Goal: Information Seeking & Learning: Understand process/instructions

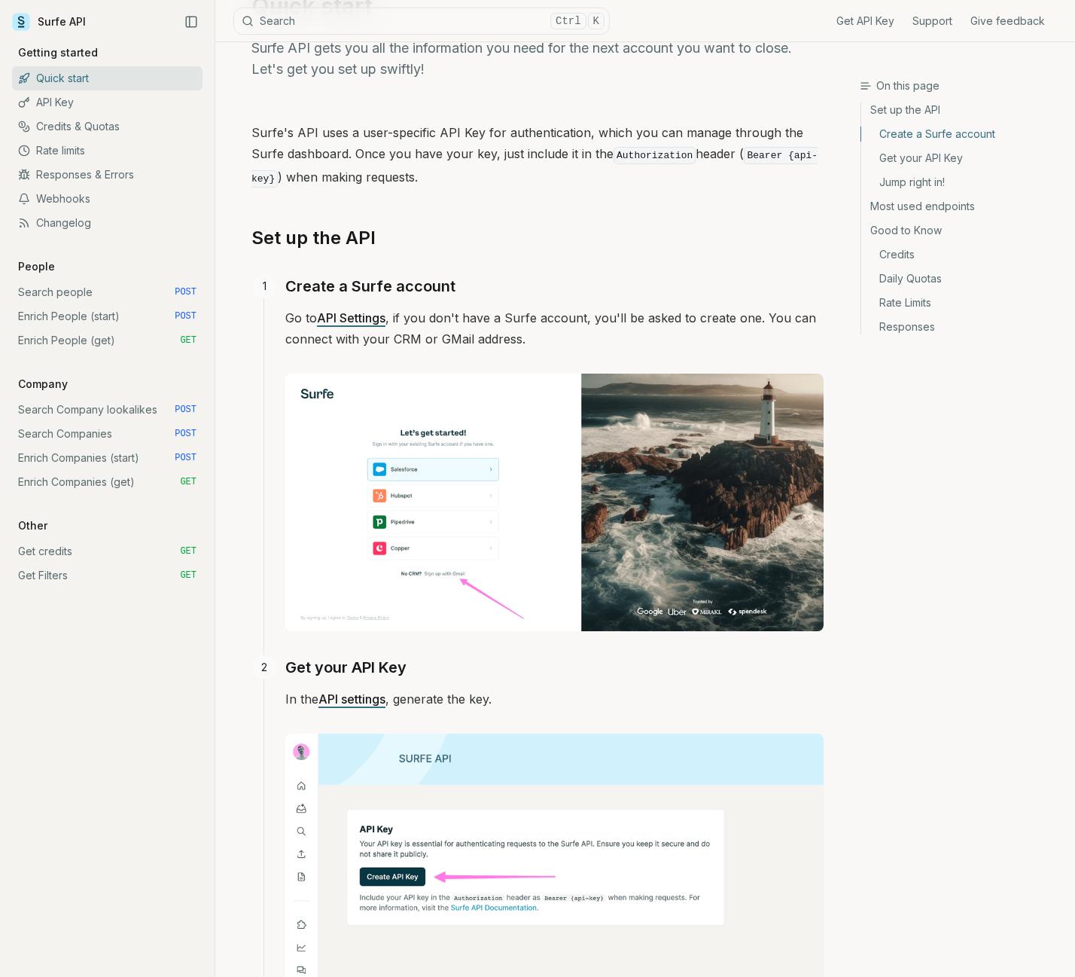
scroll to position [75, 0]
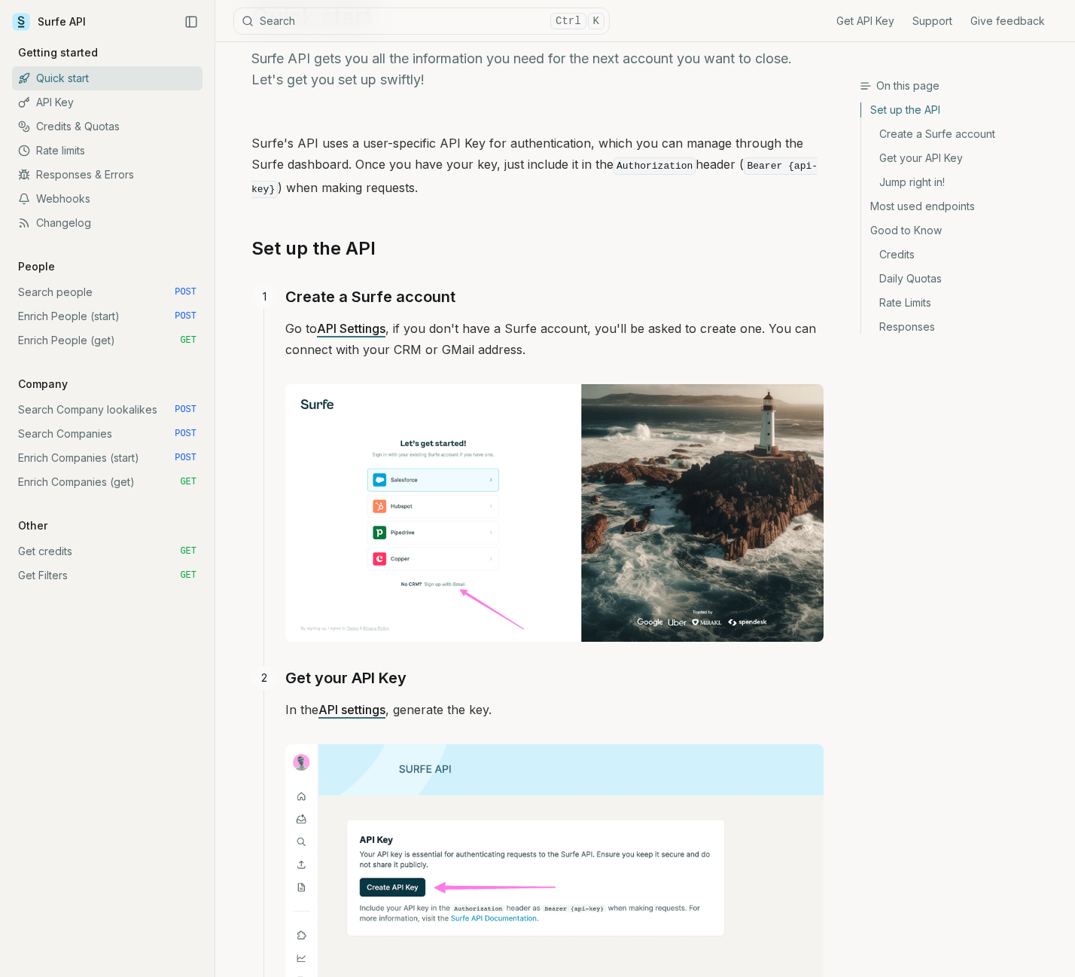
click at [50, 291] on link "Search people POST" at bounding box center [107, 292] width 191 height 24
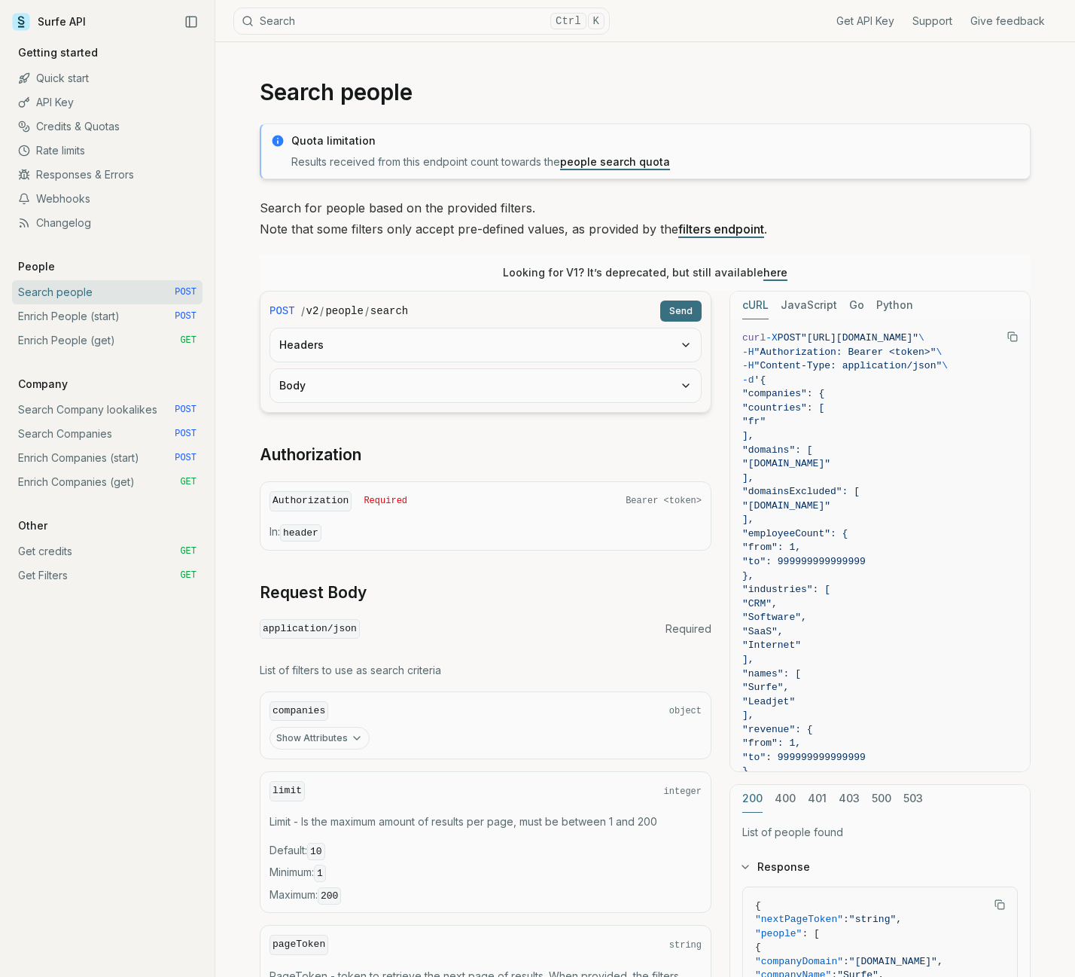
click at [112, 319] on link "Enrich People (start) POST" at bounding box center [107, 316] width 191 height 24
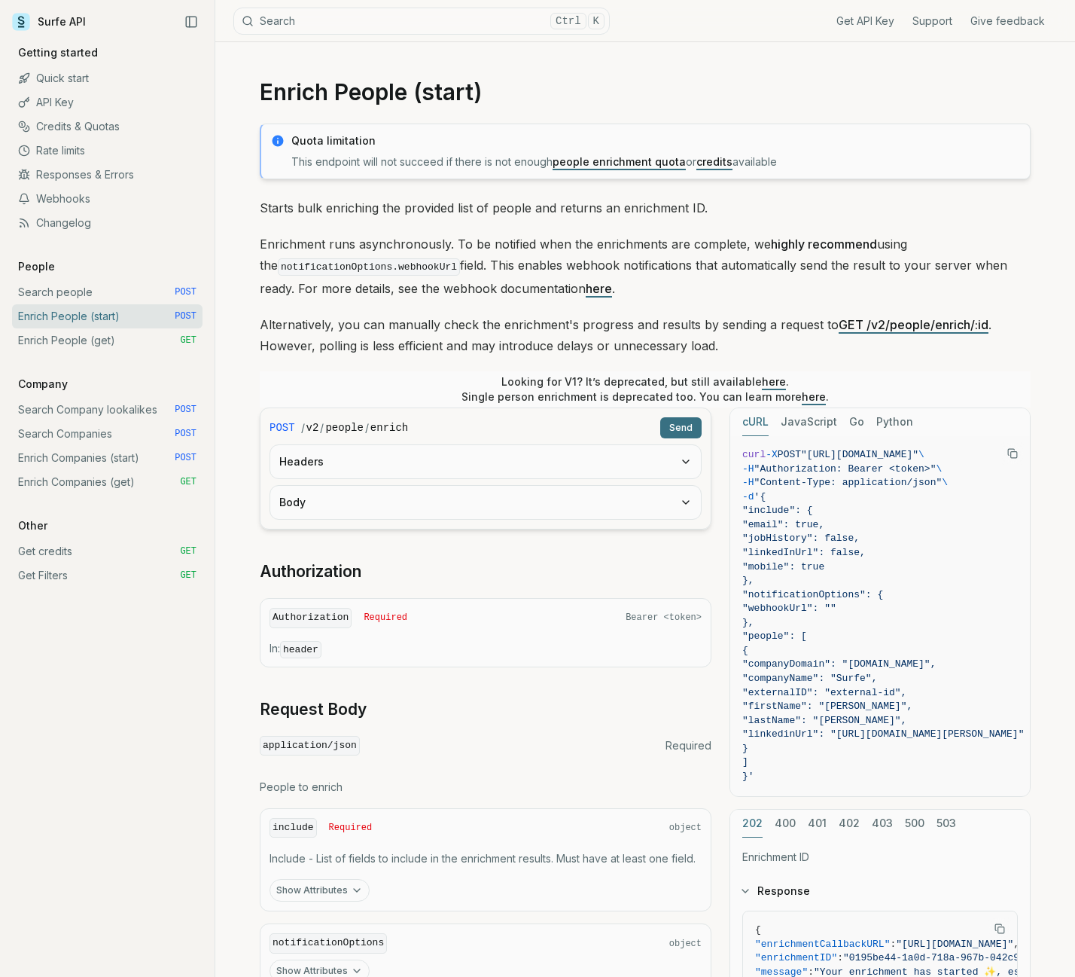
click at [103, 346] on link "Enrich People (get) GET" at bounding box center [107, 340] width 191 height 24
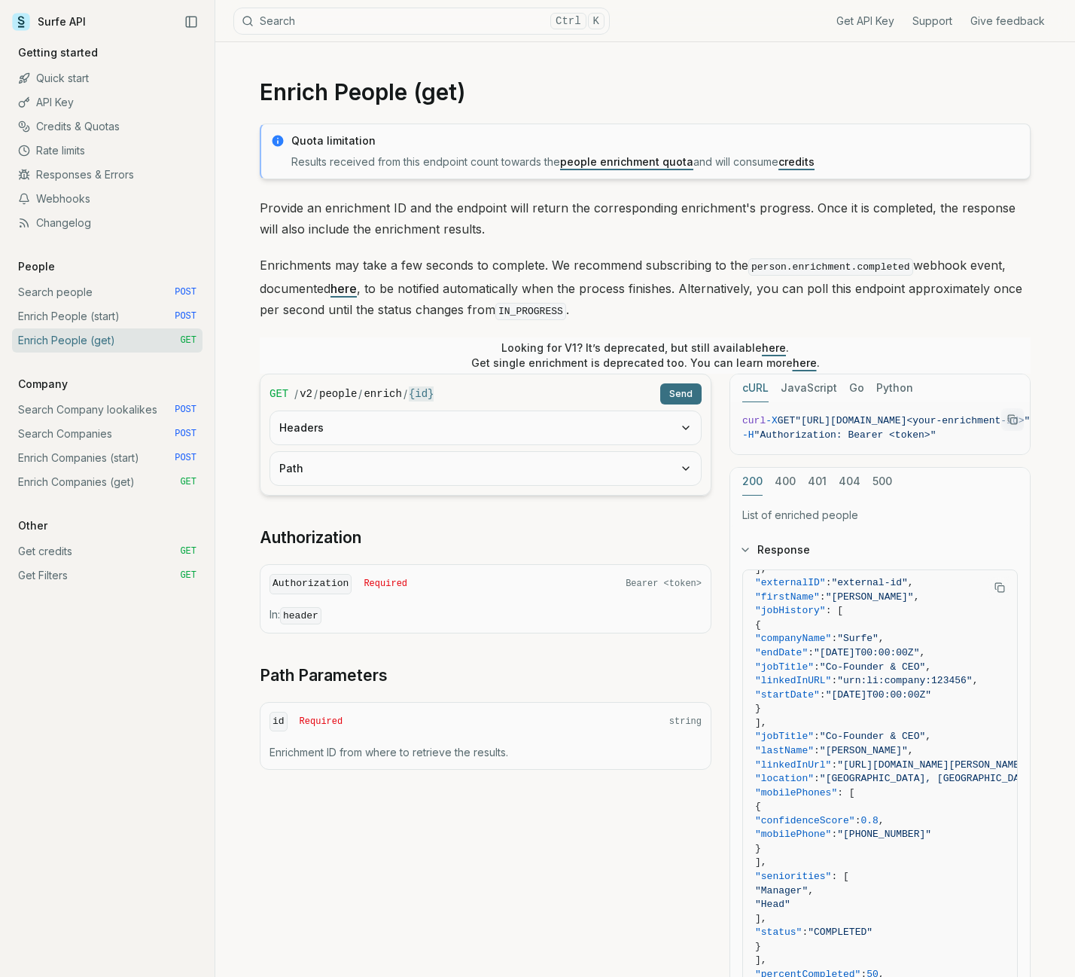
click at [59, 286] on link "Search people POST" at bounding box center [107, 292] width 191 height 24
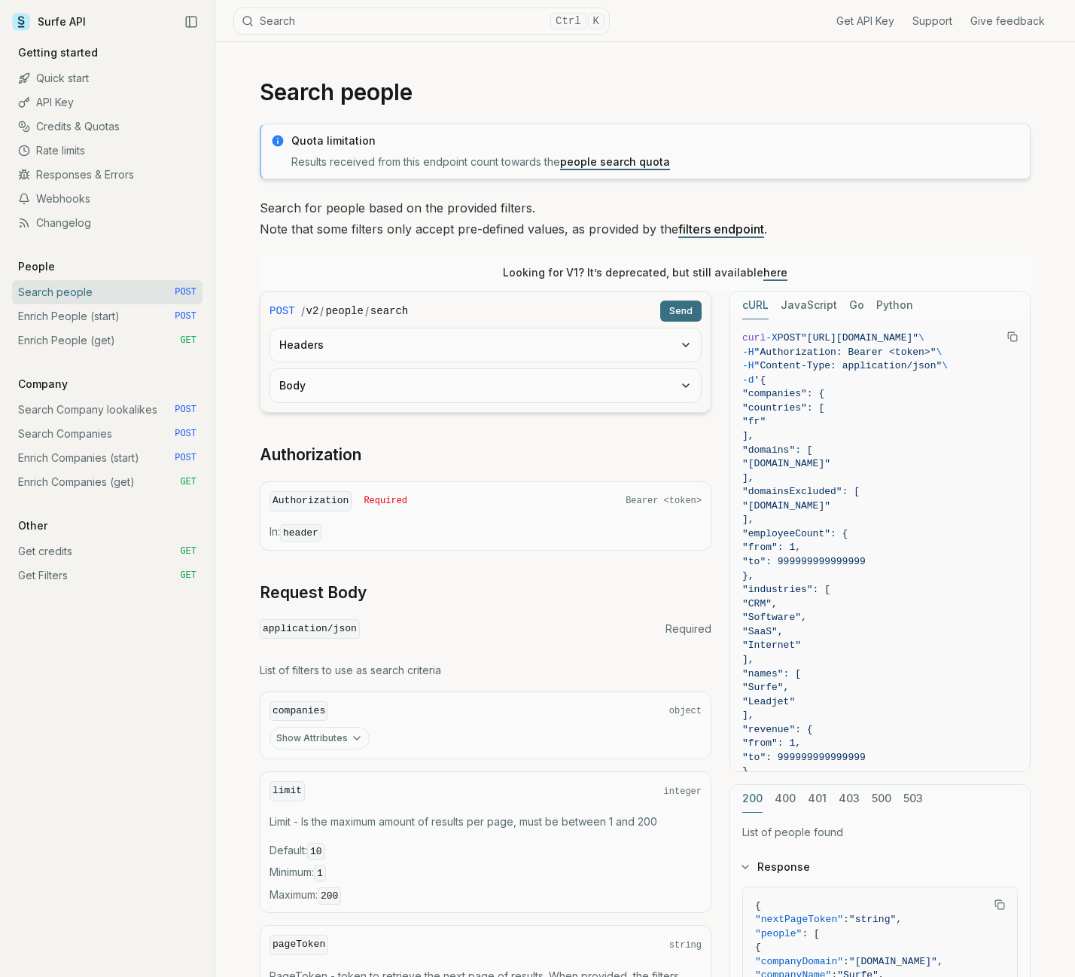
click at [613, 159] on link "people search quota" at bounding box center [615, 161] width 110 height 13
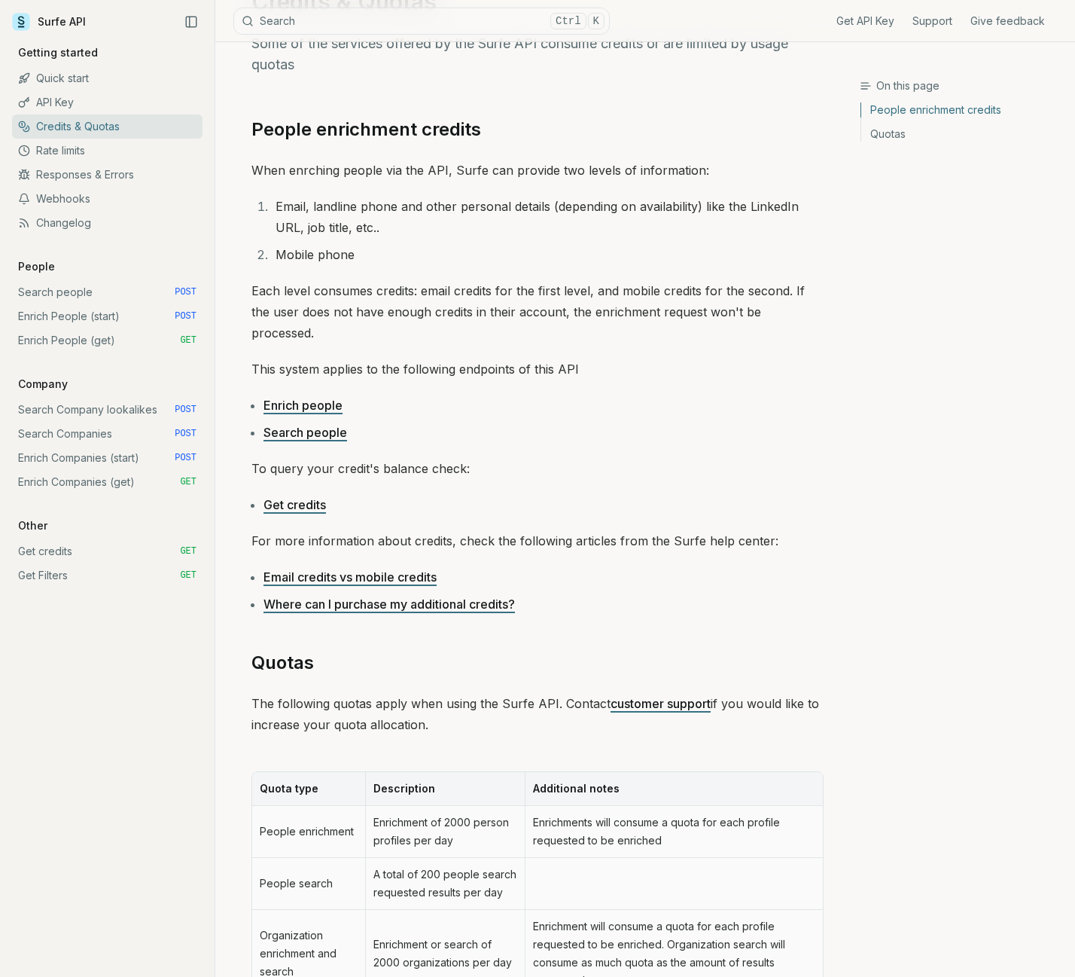
scroll to position [33, 0]
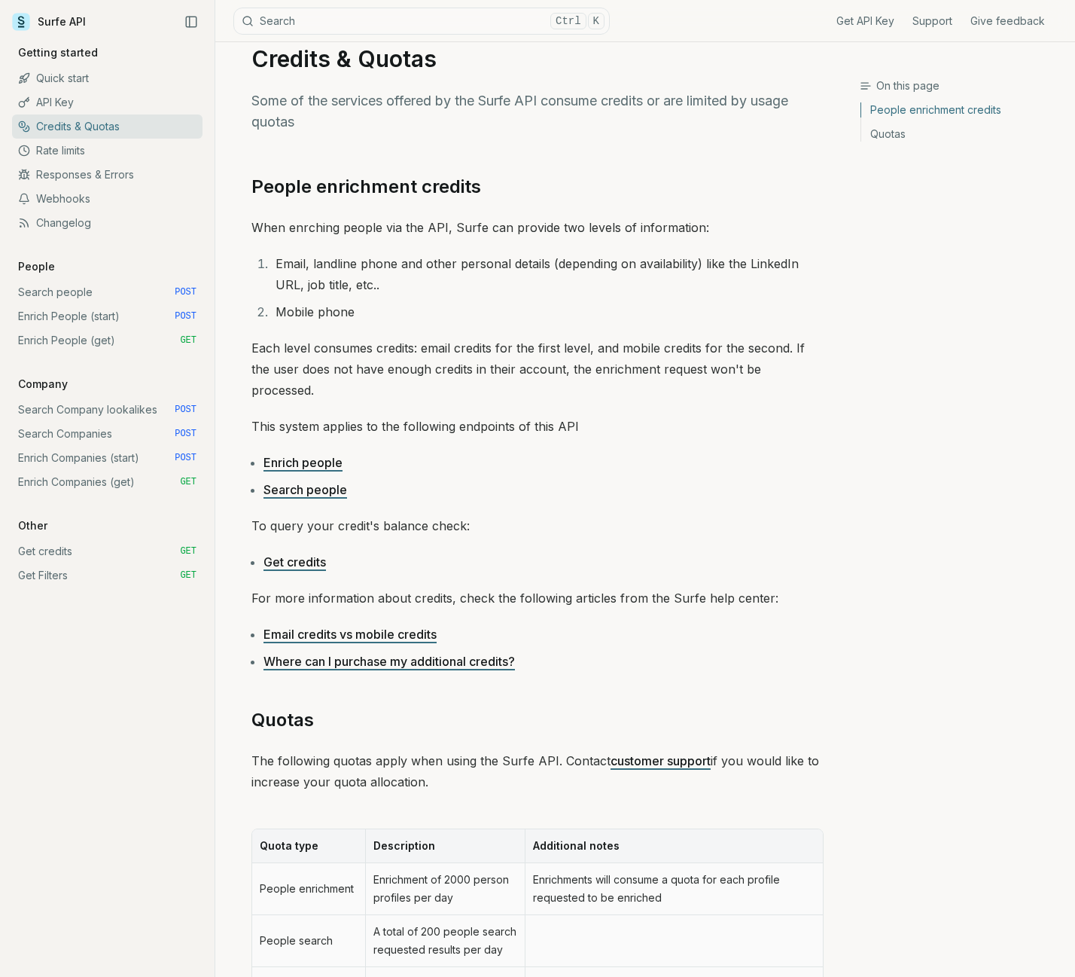
click at [61, 303] on link "Search people POST" at bounding box center [107, 292] width 191 height 24
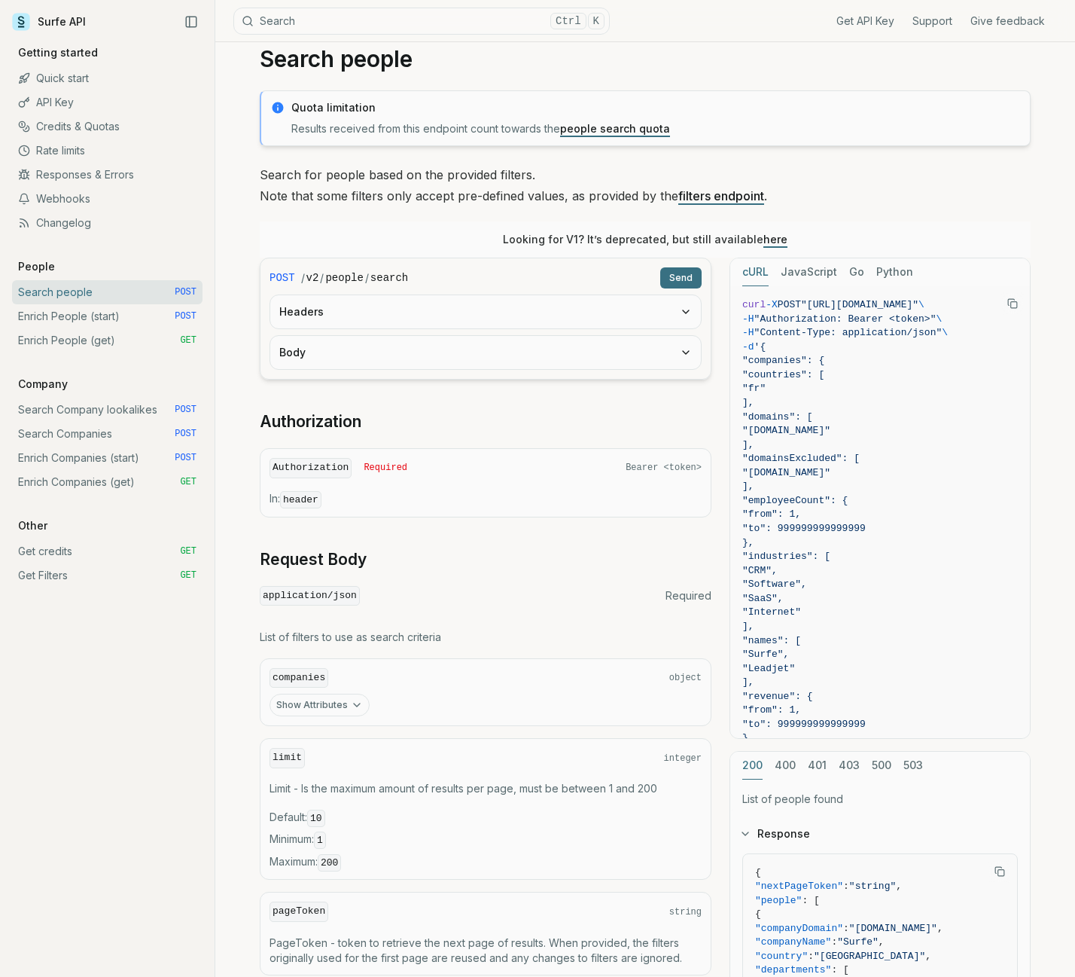
click at [72, 83] on link "Quick start" at bounding box center [107, 78] width 191 height 24
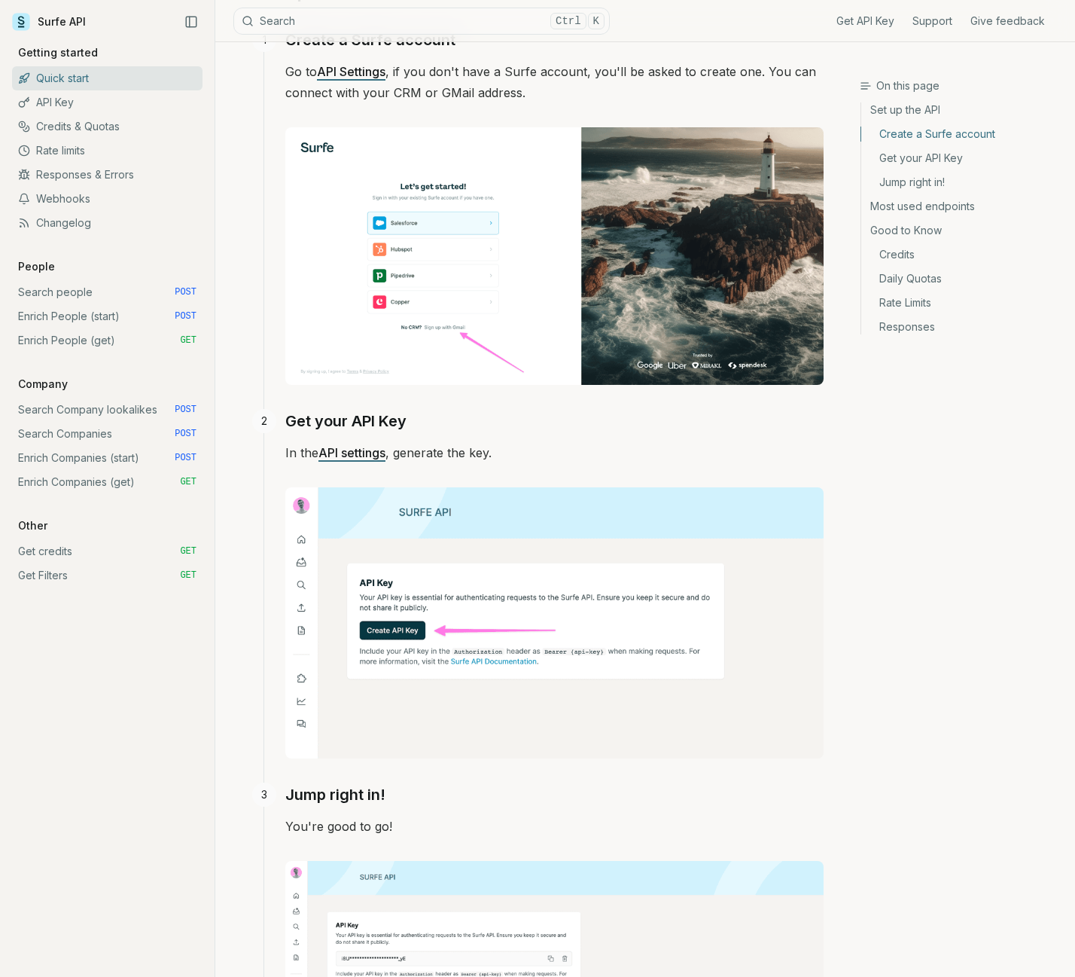
scroll to position [334, 0]
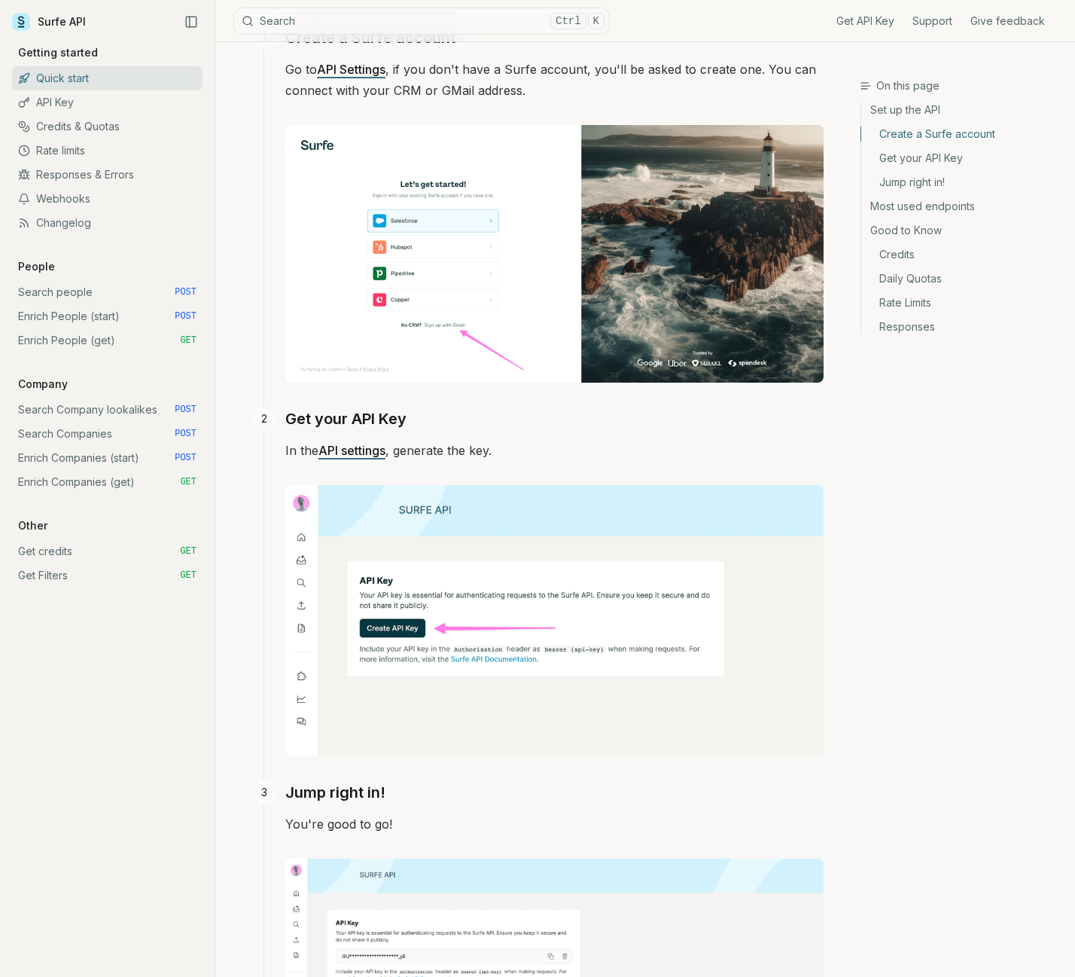
drag, startPoint x: 942, startPoint y: 559, endPoint x: 837, endPoint y: 367, distance: 219.1
click at [942, 559] on div "On this page Set up the API Create a Surfe account Get your API Key Jump right …" at bounding box center [967, 524] width 215 height 892
